Goal: Task Accomplishment & Management: Use online tool/utility

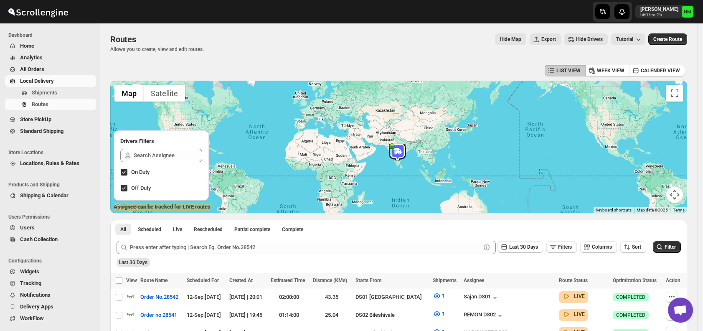
scroll to position [43, 0]
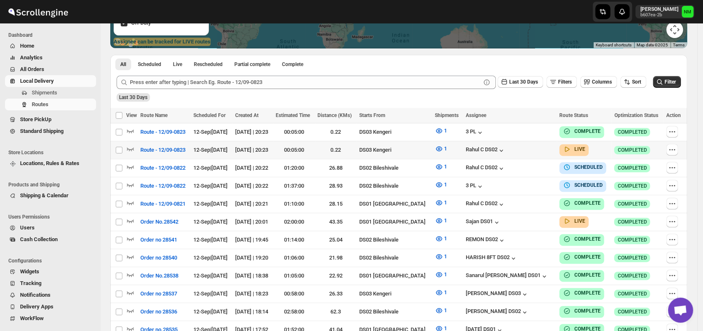
scroll to position [165, 0]
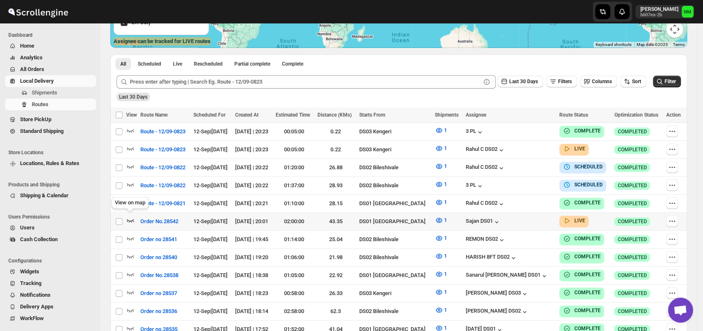
click at [128, 216] on icon "button" at bounding box center [130, 220] width 8 height 8
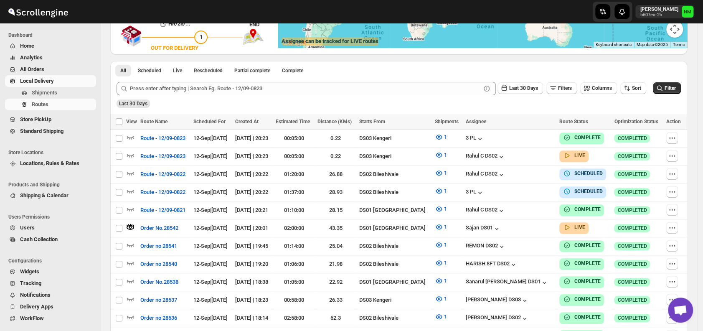
scroll to position [0, 0]
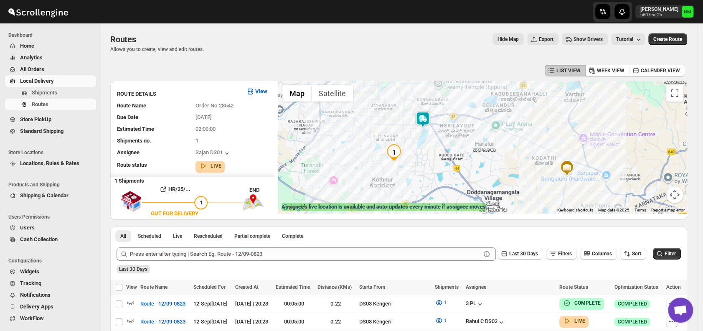
click at [426, 123] on img at bounding box center [422, 119] width 17 height 17
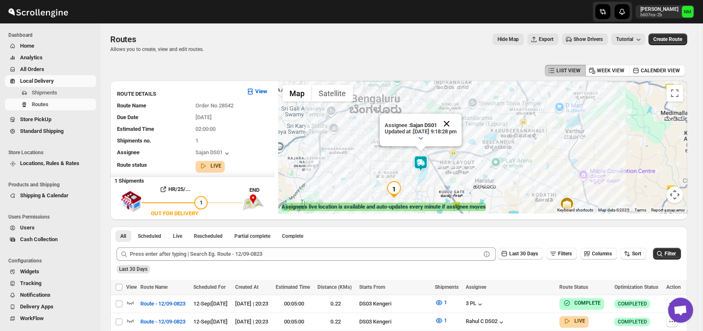
click at [456, 123] on button "Close" at bounding box center [446, 124] width 20 height 20
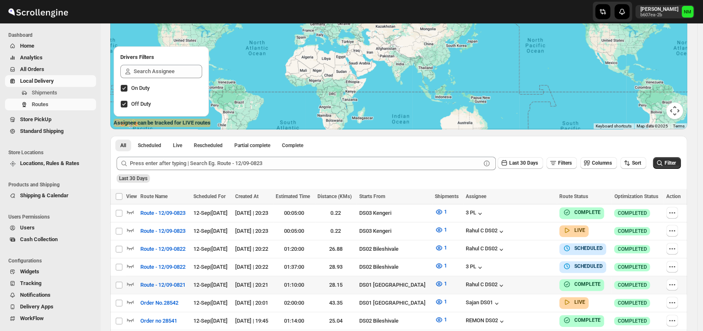
scroll to position [169, 0]
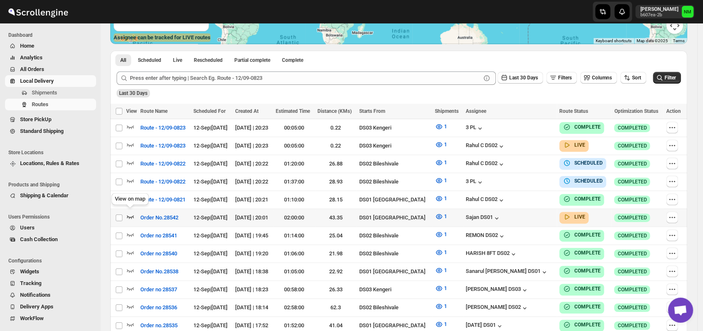
click at [131, 215] on icon "button" at bounding box center [130, 216] width 7 height 3
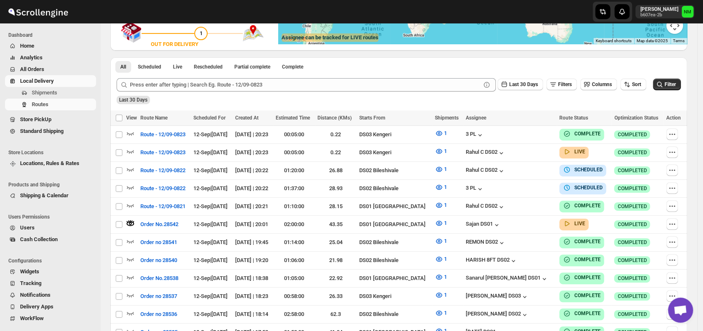
scroll to position [0, 0]
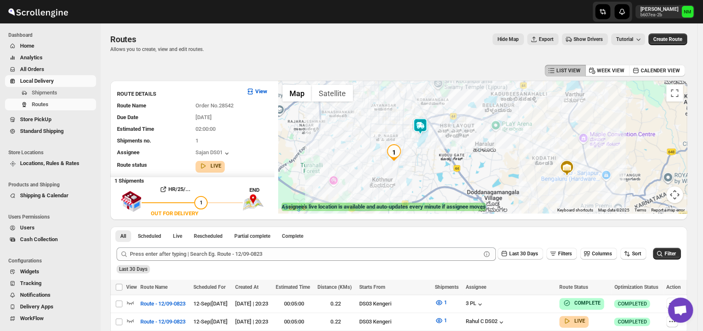
click at [422, 124] on img at bounding box center [420, 126] width 17 height 17
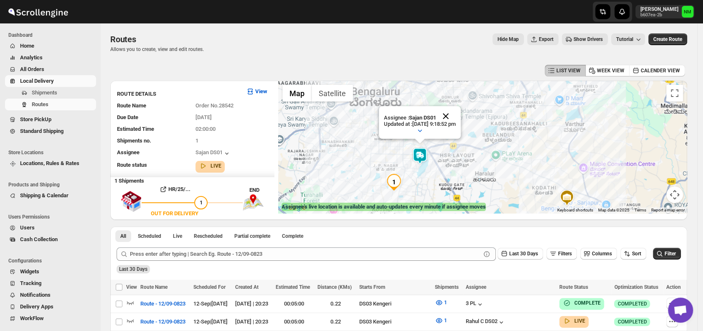
click at [455, 117] on button "Close" at bounding box center [445, 116] width 20 height 20
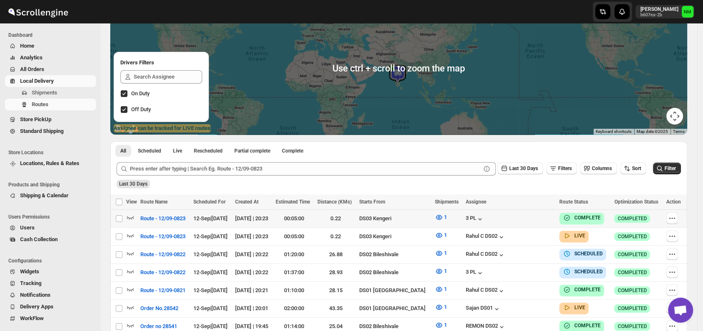
scroll to position [132, 0]
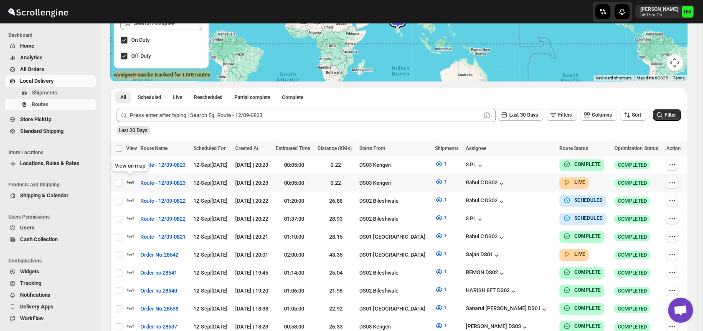
click at [131, 181] on icon "button" at bounding box center [130, 181] width 7 height 3
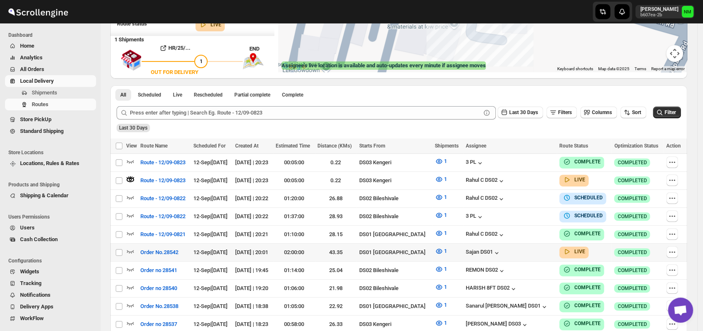
scroll to position [142, 0]
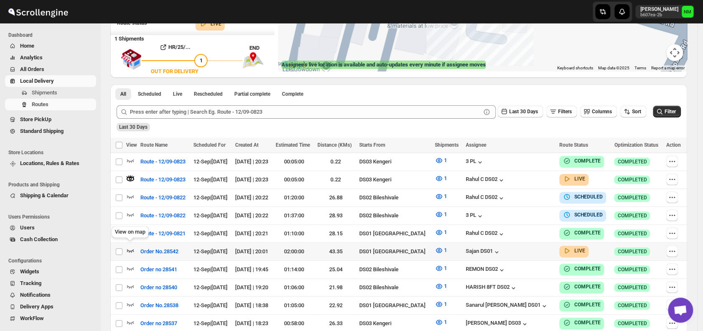
click at [130, 248] on icon "button" at bounding box center [130, 250] width 8 height 8
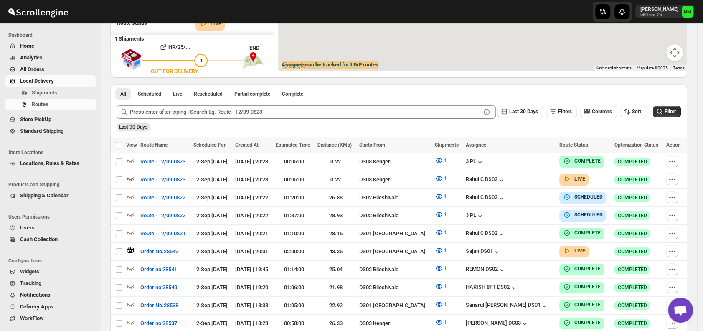
scroll to position [0, 0]
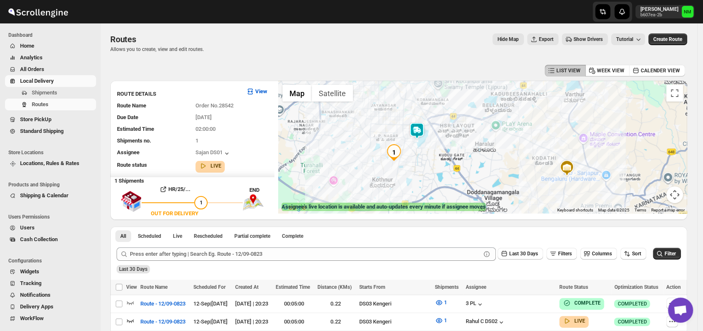
click at [419, 126] on img at bounding box center [416, 130] width 17 height 17
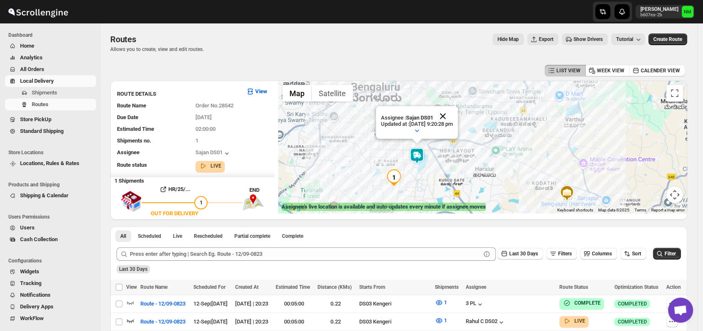
click at [453, 112] on button "Close" at bounding box center [443, 116] width 20 height 20
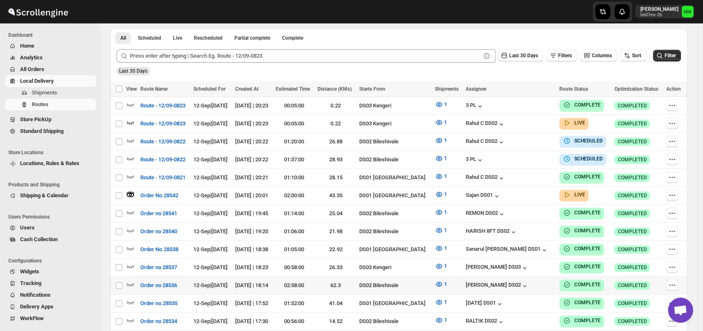
scroll to position [201, 0]
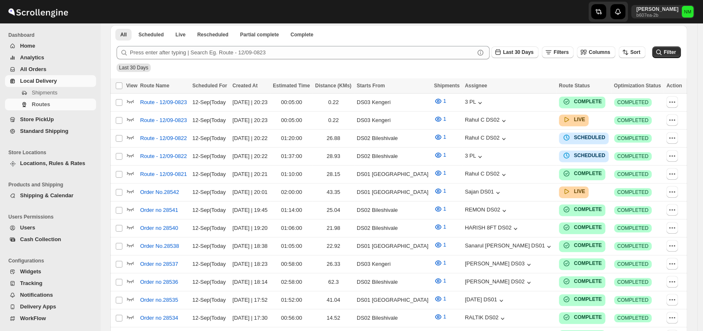
scroll to position [201, 0]
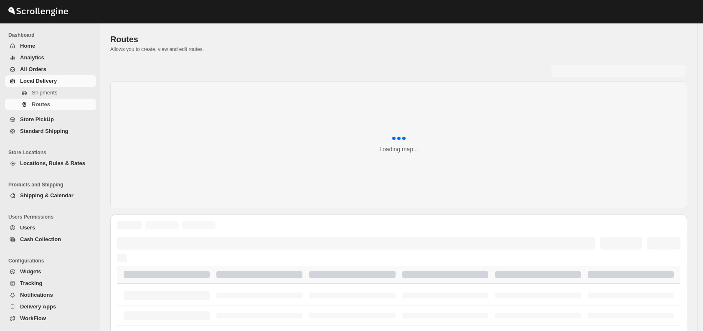
scroll to position [201, 0]
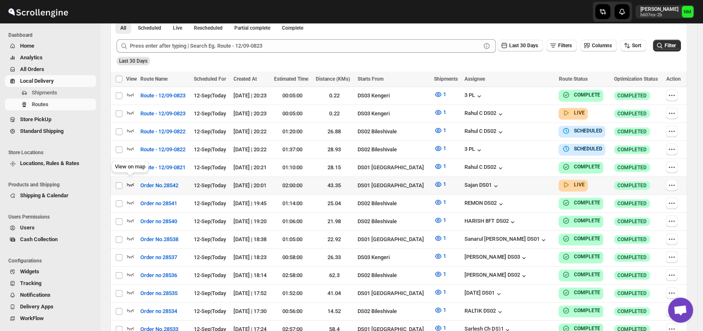
click at [132, 180] on icon "button" at bounding box center [130, 184] width 8 height 8
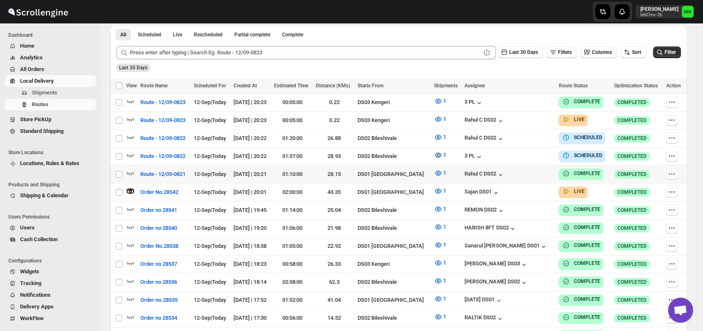
scroll to position [0, 0]
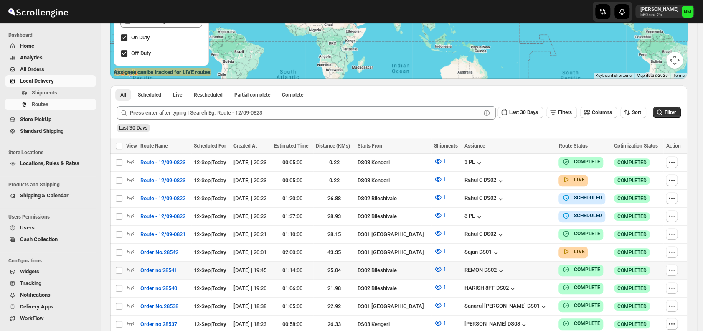
scroll to position [136, 0]
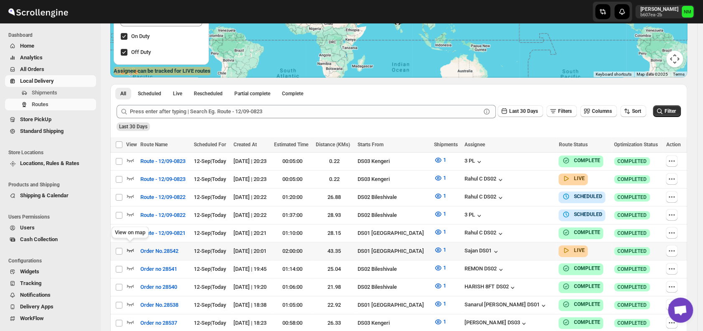
click at [134, 248] on icon "button" at bounding box center [130, 249] width 7 height 3
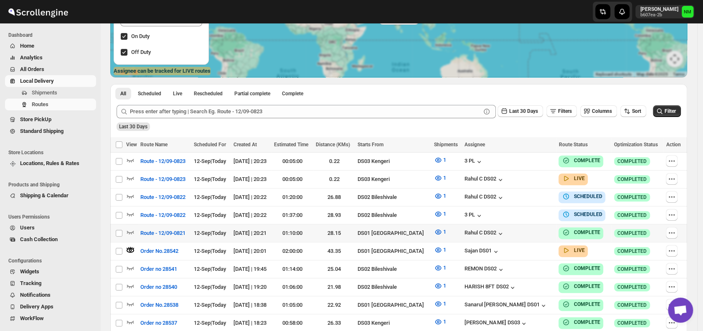
scroll to position [0, 0]
